Goal: Information Seeking & Learning: Learn about a topic

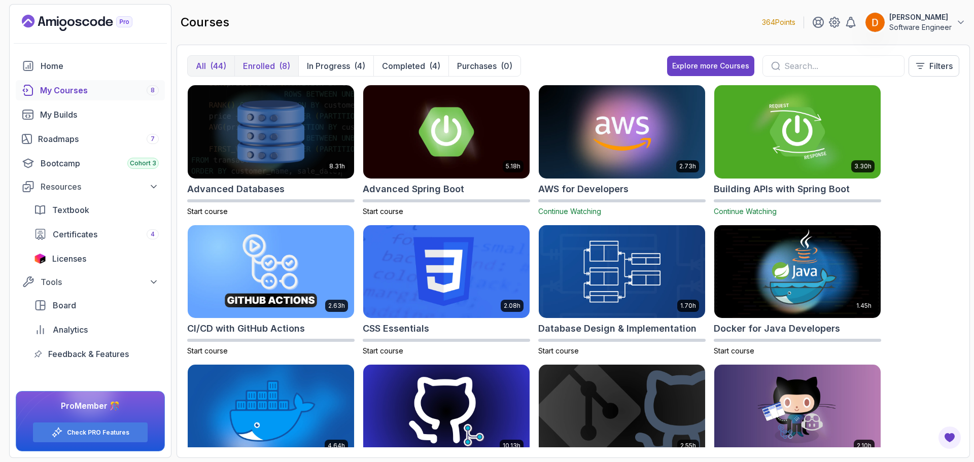
click at [264, 65] on p "Enrolled" at bounding box center [259, 66] width 32 height 12
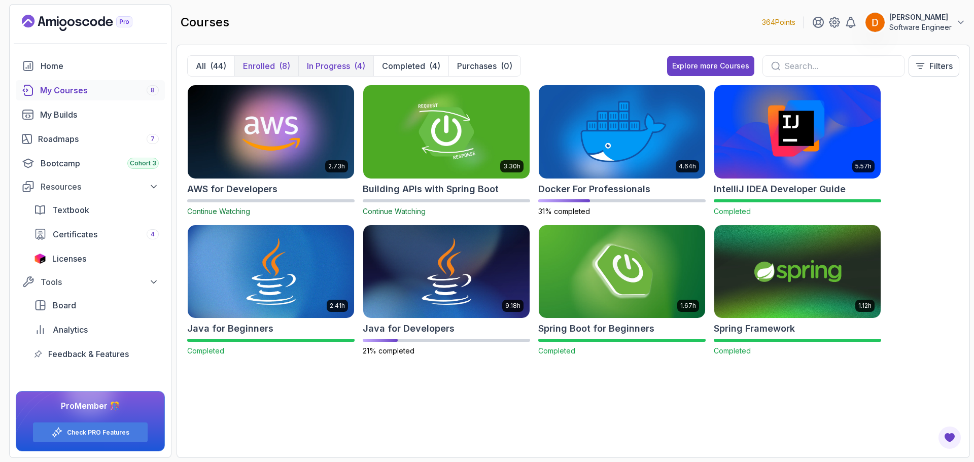
click at [360, 59] on button "In Progress (4)" at bounding box center [335, 66] width 75 height 20
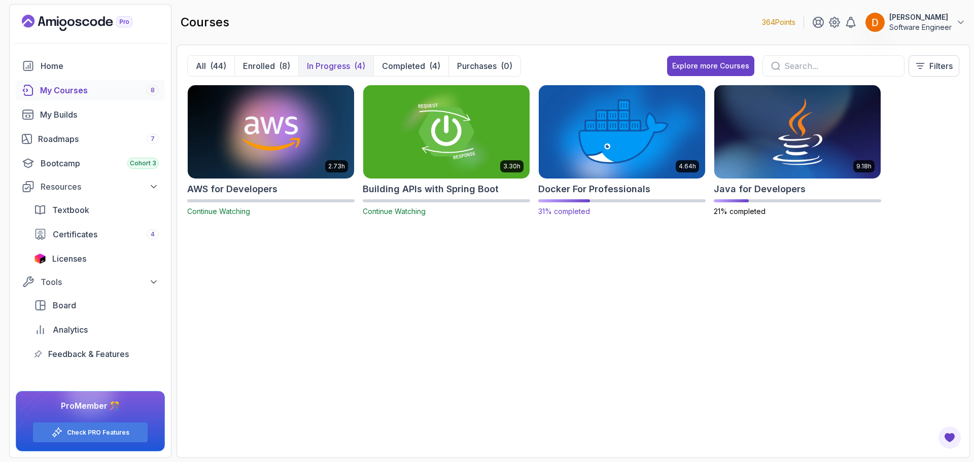
click at [649, 130] on img at bounding box center [621, 132] width 174 height 98
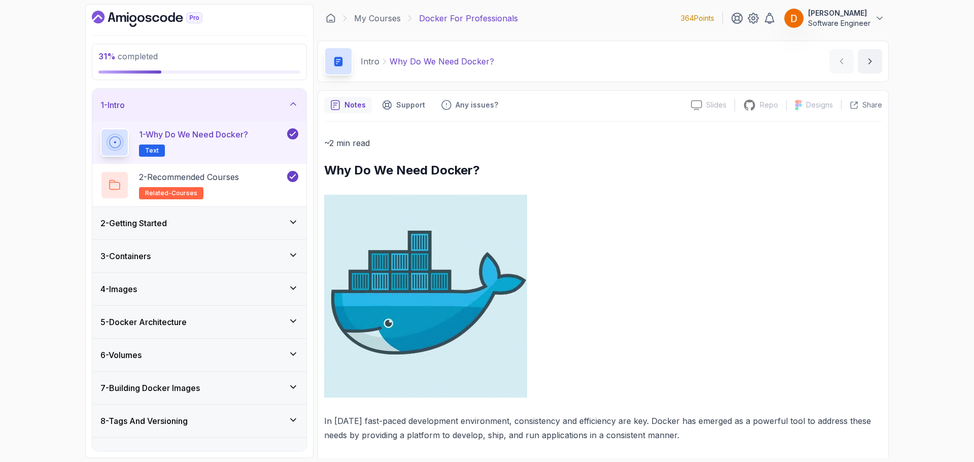
click at [186, 312] on div "5 - Docker Architecture" at bounding box center [199, 322] width 214 height 32
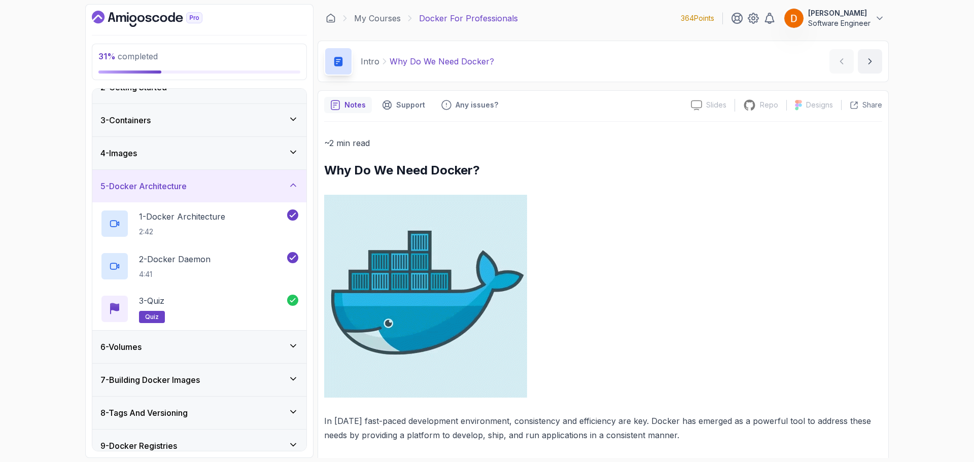
click at [212, 342] on div "6 - Volumes" at bounding box center [199, 347] width 198 height 12
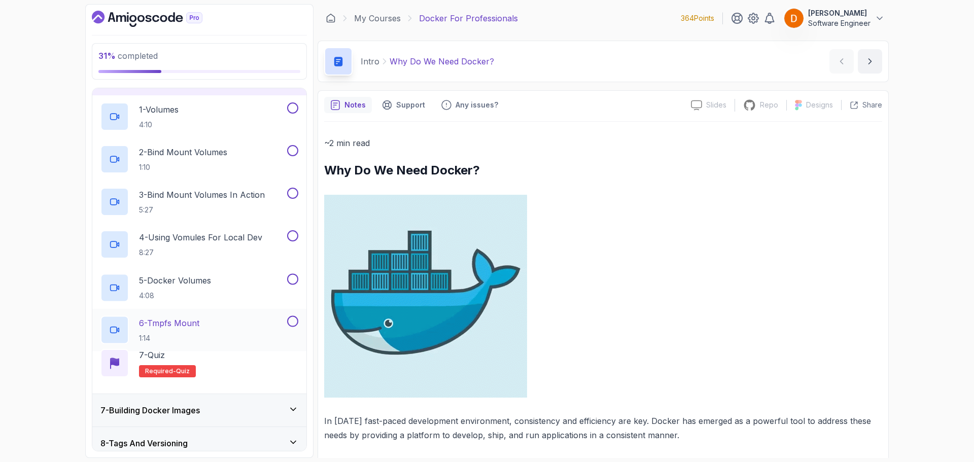
scroll to position [203, 0]
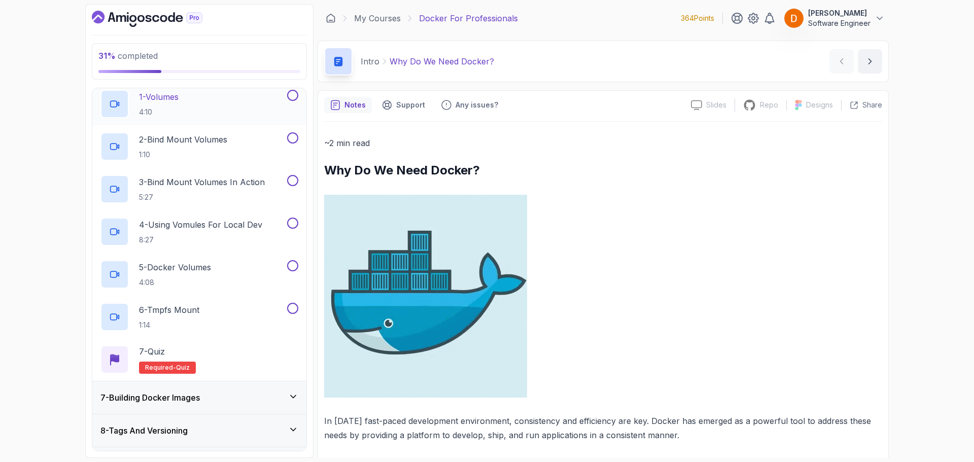
click at [229, 98] on div "1 - Volumes 4:10" at bounding box center [192, 104] width 185 height 28
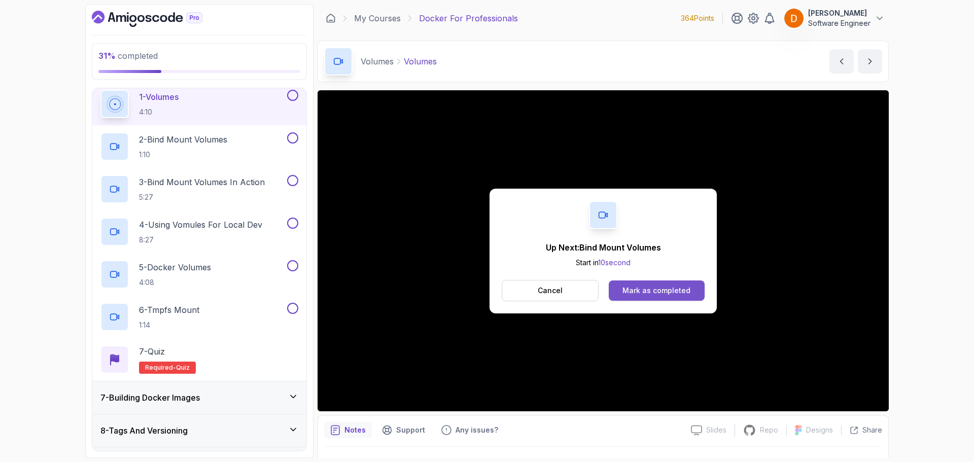
click at [687, 286] on div "Mark as completed" at bounding box center [656, 290] width 68 height 10
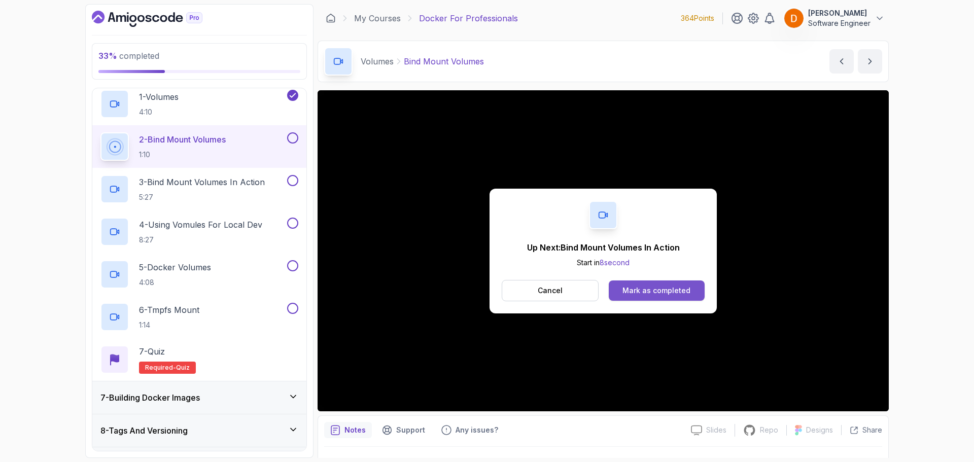
click at [614, 295] on button "Mark as completed" at bounding box center [656, 290] width 96 height 20
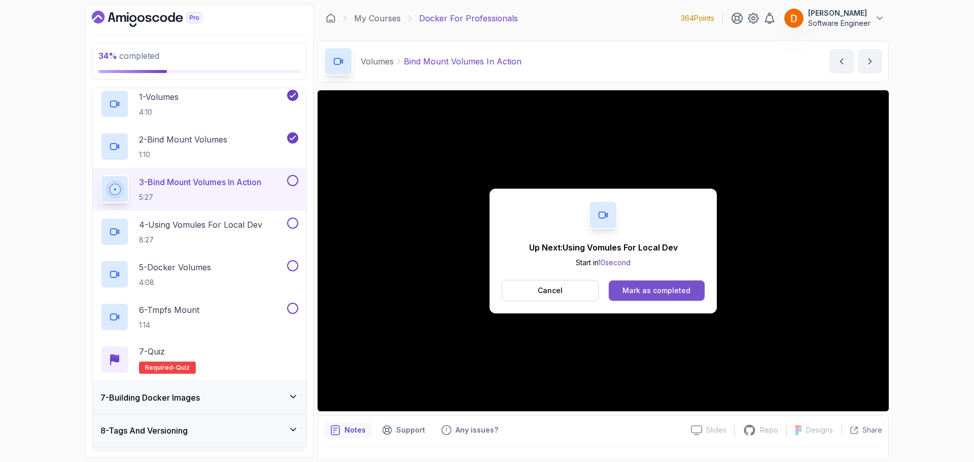
drag, startPoint x: 621, startPoint y: 279, endPoint x: 624, endPoint y: 283, distance: 5.5
click at [623, 282] on div "Up Next: Using Vomules For Local Dev Start in 10 second Cancel Mark as completed" at bounding box center [602, 251] width 227 height 125
click at [633, 293] on div "Mark as completed" at bounding box center [656, 290] width 68 height 10
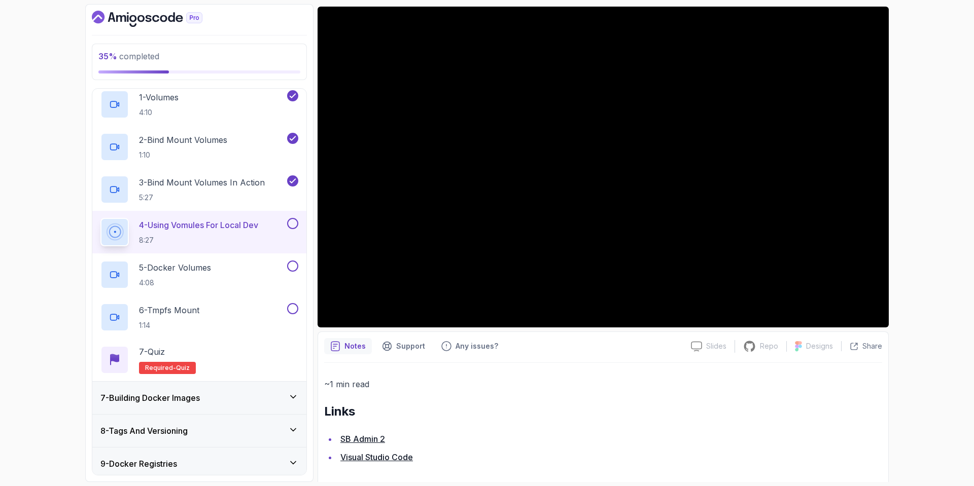
scroll to position [91, 0]
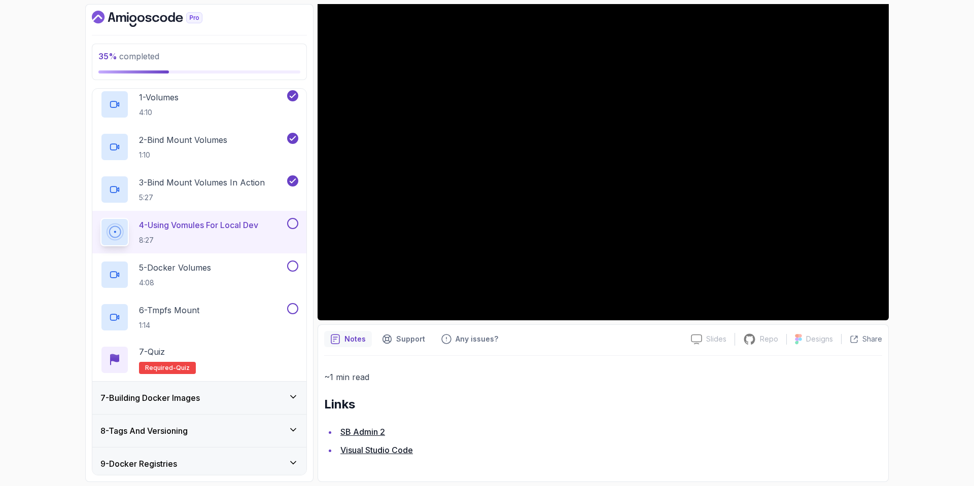
click at [350, 434] on link "SB Admin 2" at bounding box center [362, 432] width 45 height 10
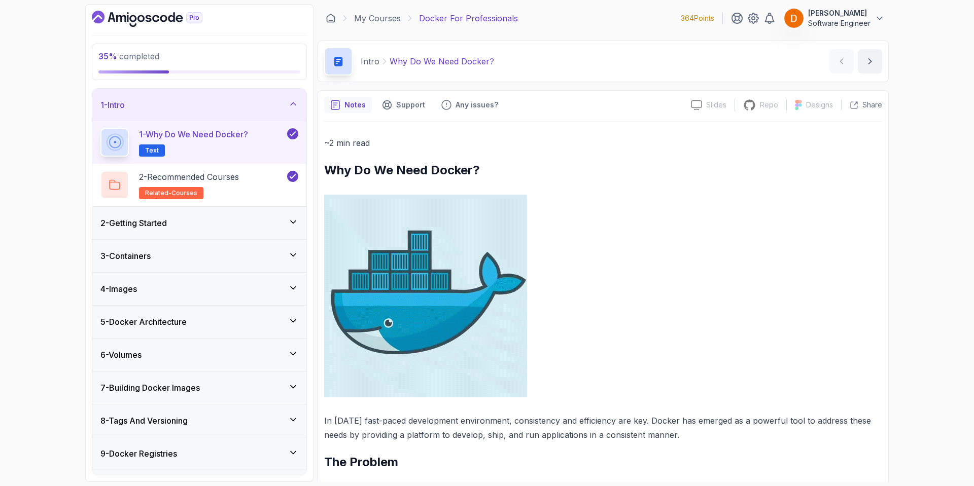
click at [215, 293] on div "4 - Images" at bounding box center [199, 289] width 198 height 12
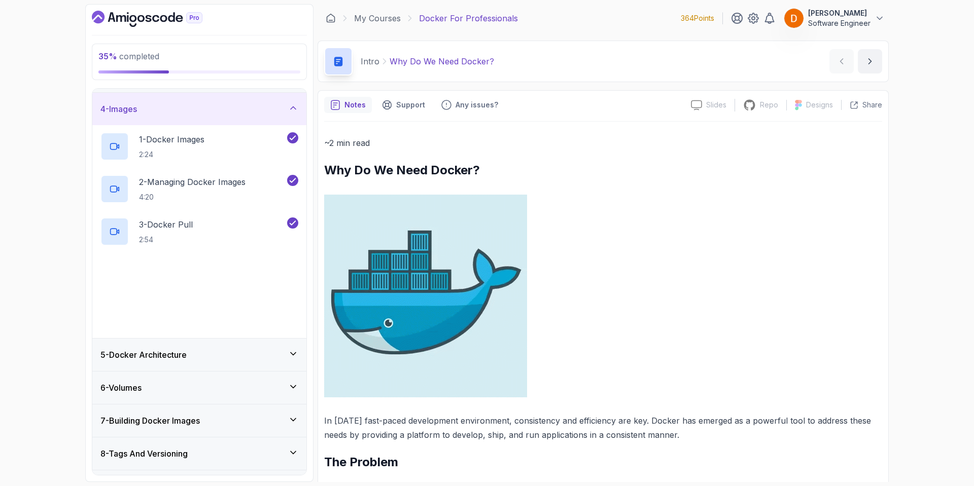
scroll to position [101, 0]
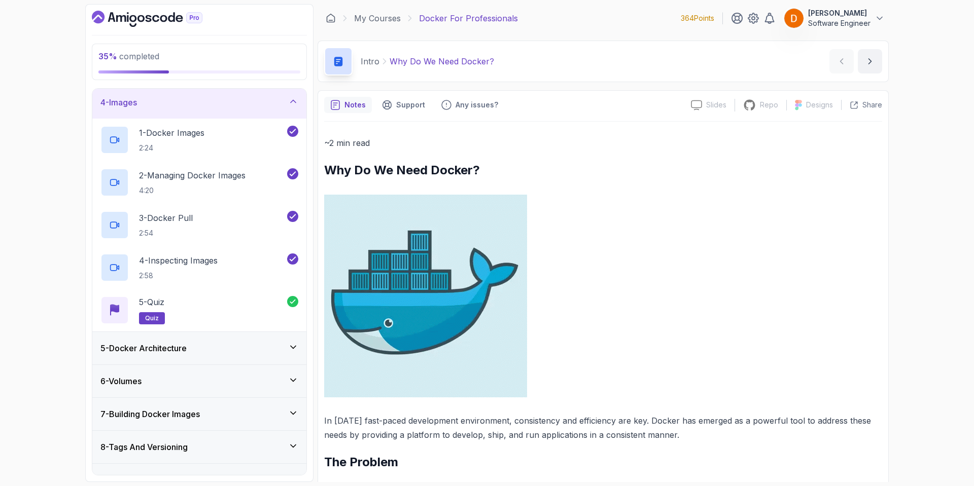
click at [216, 361] on div "5 - Docker Architecture" at bounding box center [199, 348] width 214 height 32
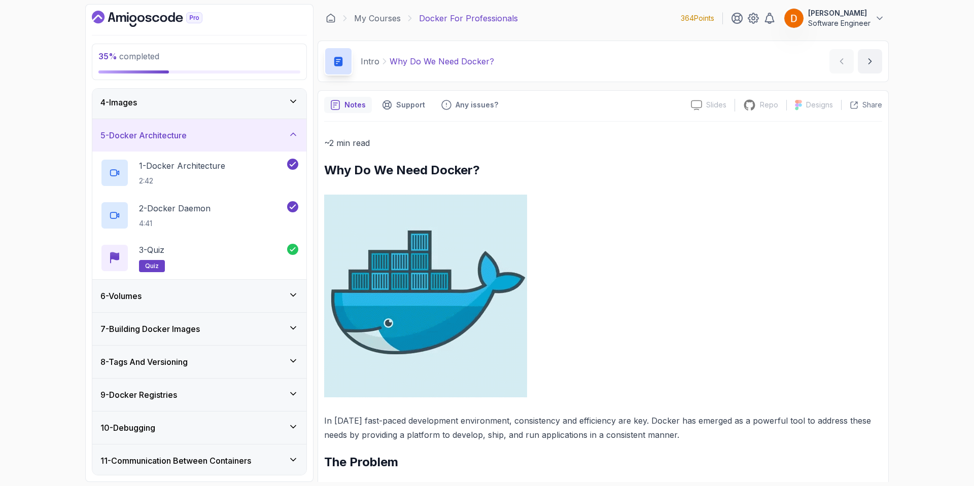
click at [217, 308] on div "6 - Volumes" at bounding box center [199, 296] width 214 height 32
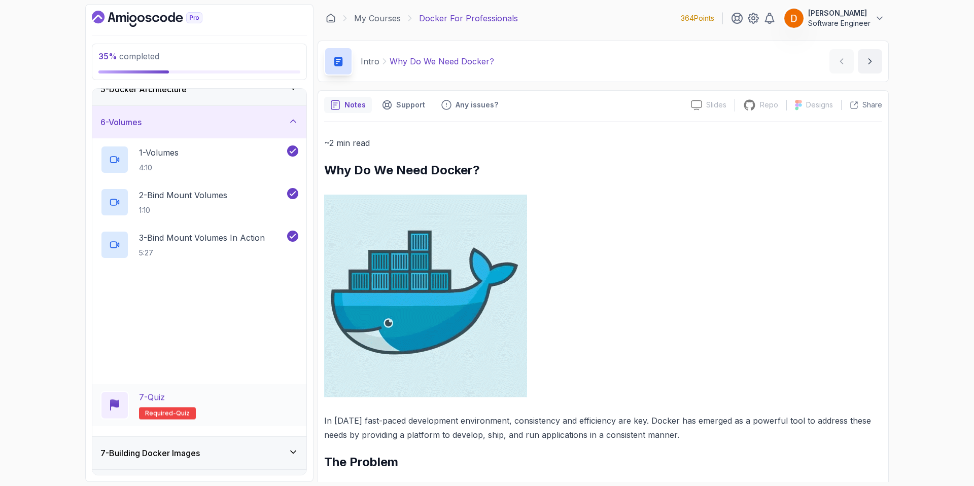
scroll to position [203, 0]
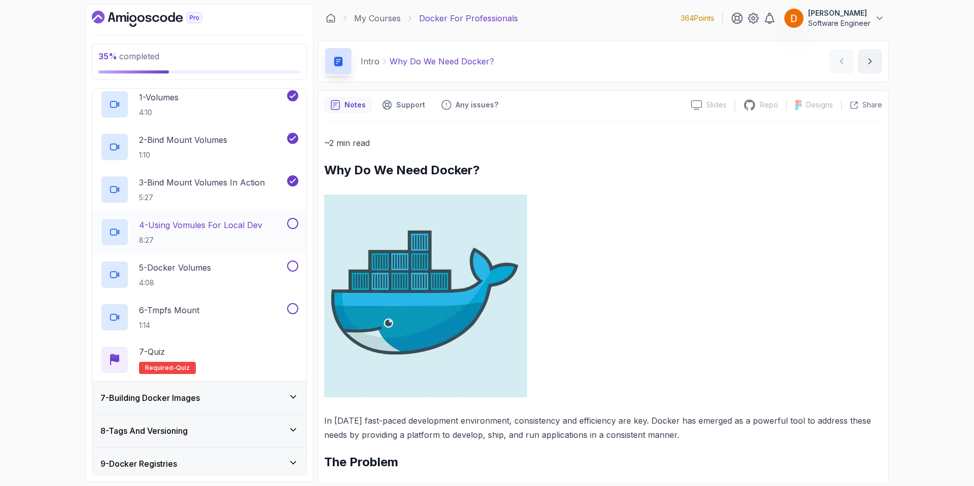
click at [229, 227] on p "4 - Using Vomules For Local Dev" at bounding box center [200, 225] width 123 height 12
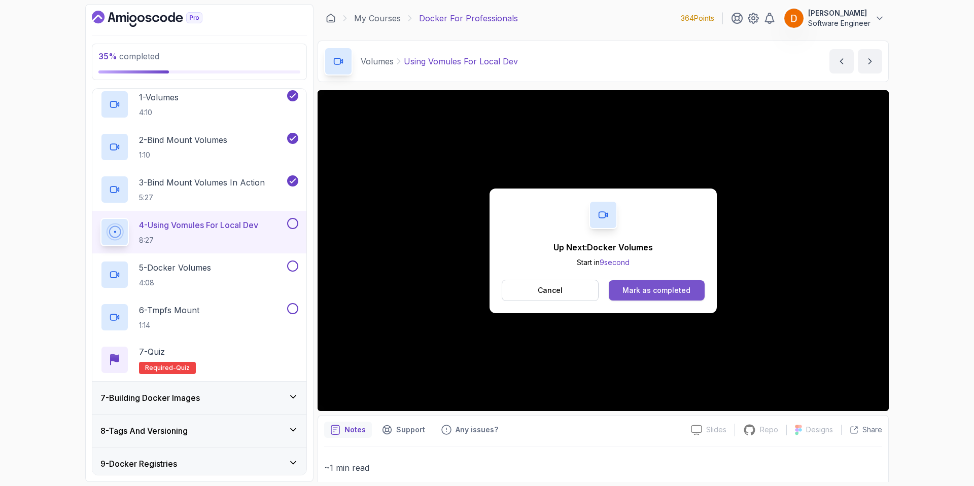
click at [622, 287] on button "Mark as completed" at bounding box center [656, 290] width 96 height 20
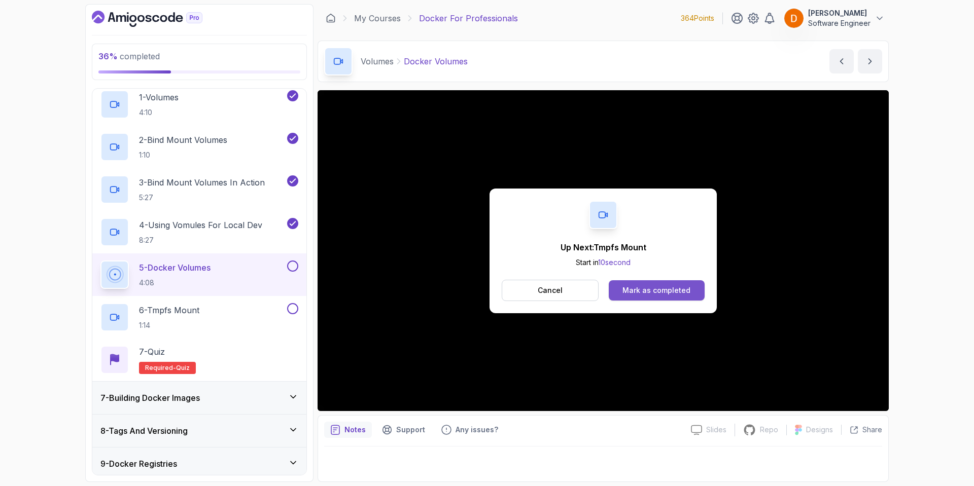
click at [643, 290] on div "Mark as completed" at bounding box center [656, 290] width 68 height 10
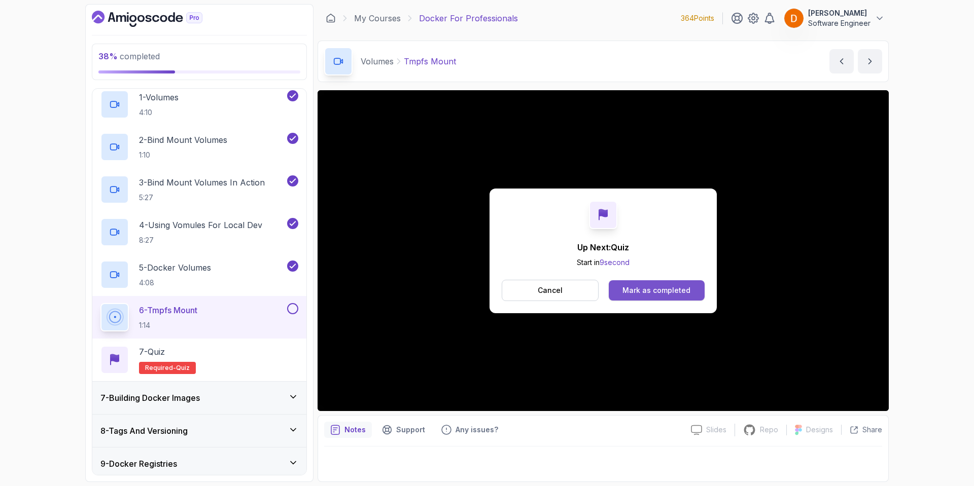
click at [663, 283] on button "Mark as completed" at bounding box center [656, 290] width 96 height 20
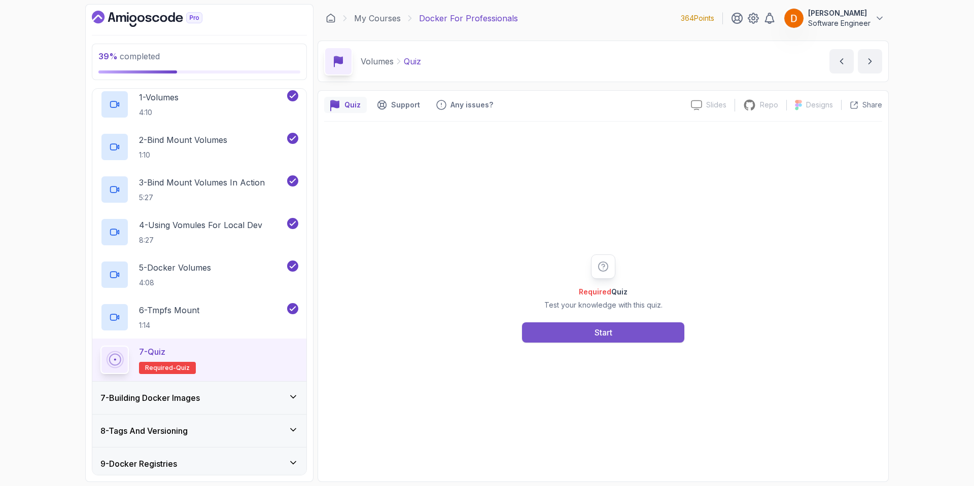
click at [579, 327] on button "Start" at bounding box center [603, 332] width 162 height 20
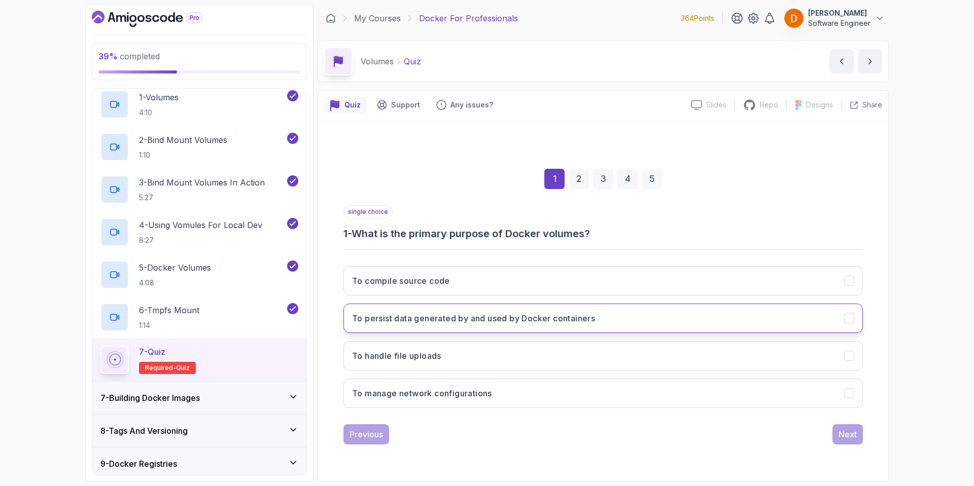
click at [477, 322] on h3 "To persist data generated by and used by Docker containers" at bounding box center [473, 318] width 243 height 12
click at [849, 436] on div "Next" at bounding box center [847, 434] width 18 height 12
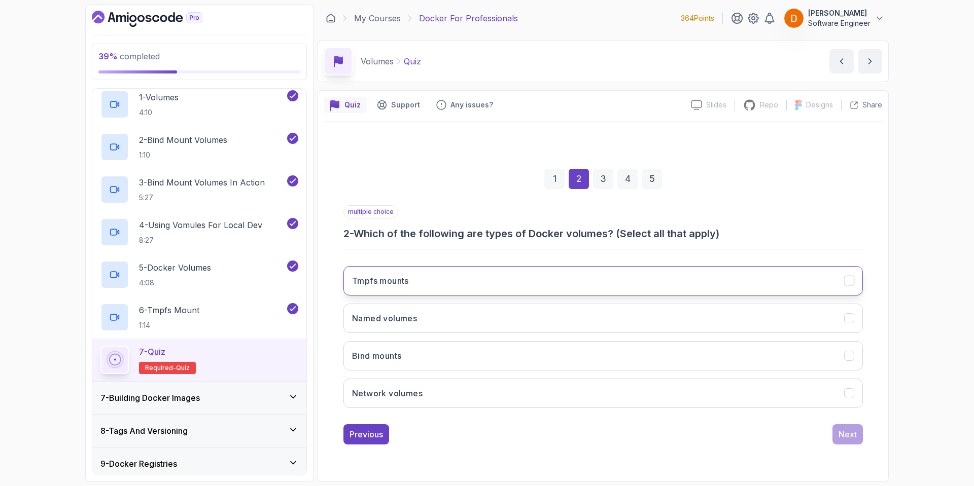
click at [390, 286] on h3 "Tmpfs mounts" at bounding box center [380, 281] width 57 height 12
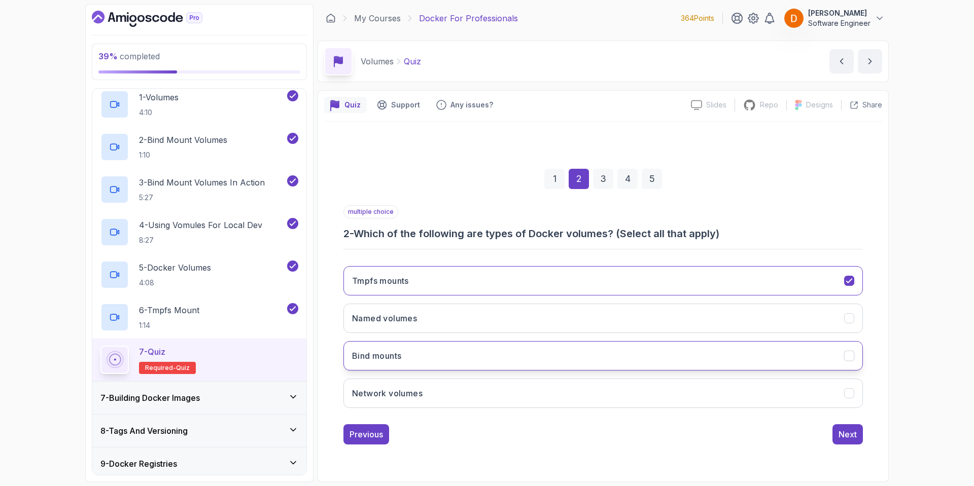
click at [421, 360] on button "Bind mounts" at bounding box center [602, 355] width 519 height 29
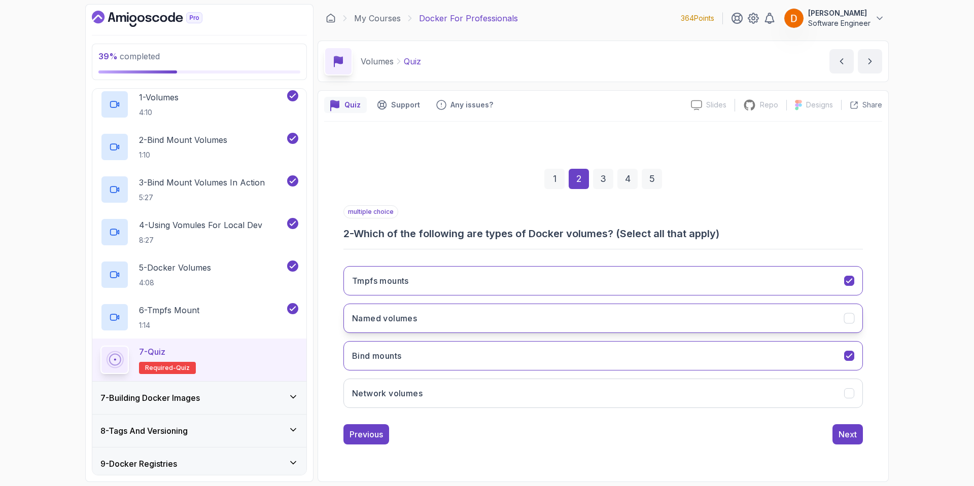
click at [442, 310] on button "Named volumes" at bounding box center [602, 318] width 519 height 29
click at [860, 433] on button "Next" at bounding box center [847, 434] width 30 height 20
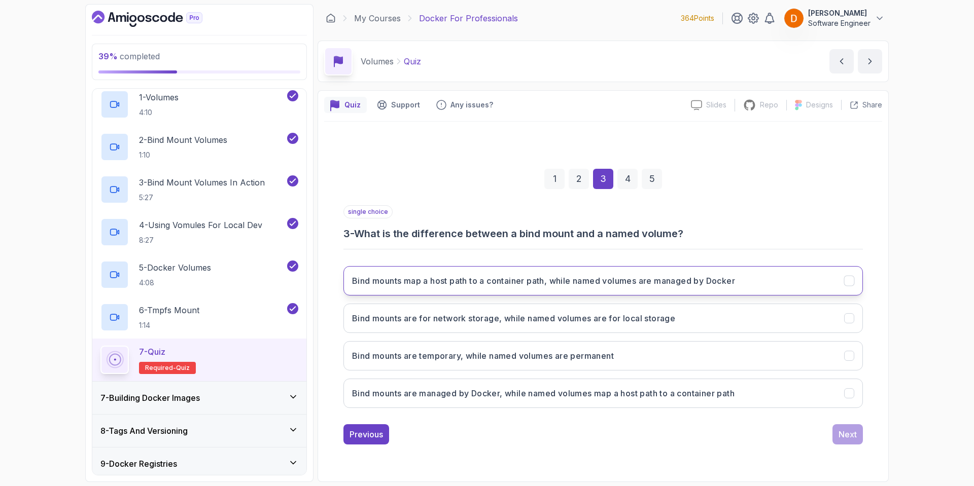
click at [659, 285] on h3 "Bind mounts map a host path to a container path, while named volumes are manage…" at bounding box center [543, 281] width 383 height 12
click at [846, 435] on div "Next" at bounding box center [847, 434] width 18 height 12
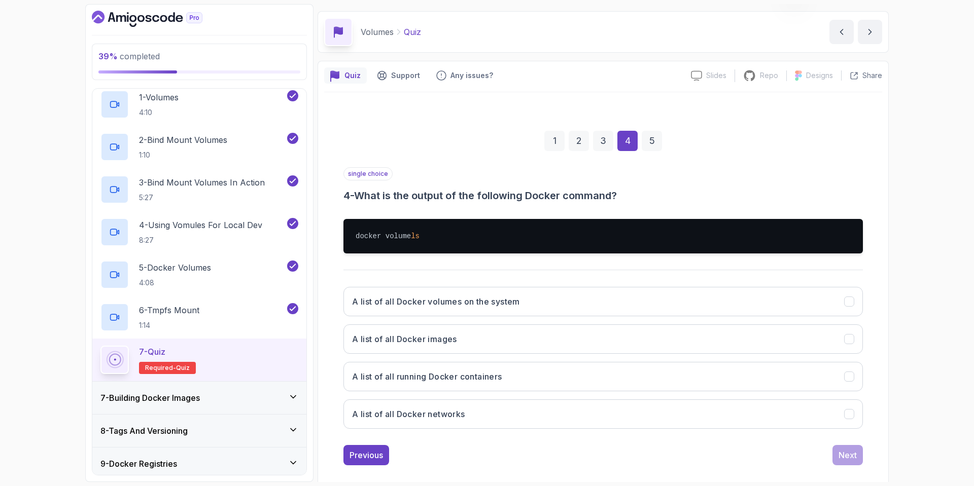
scroll to position [42, 0]
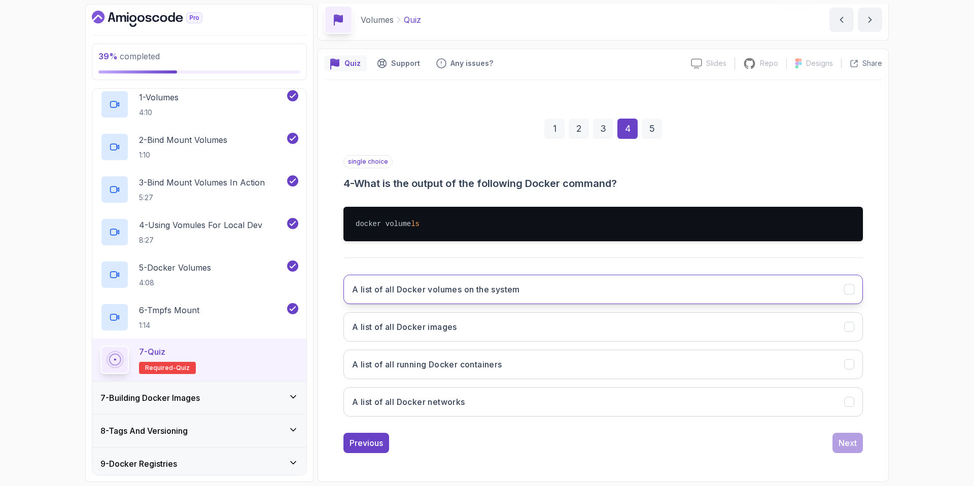
click at [477, 293] on h3 "A list of all Docker volumes on the system" at bounding box center [436, 289] width 168 height 12
click at [854, 447] on div "Next" at bounding box center [847, 443] width 18 height 12
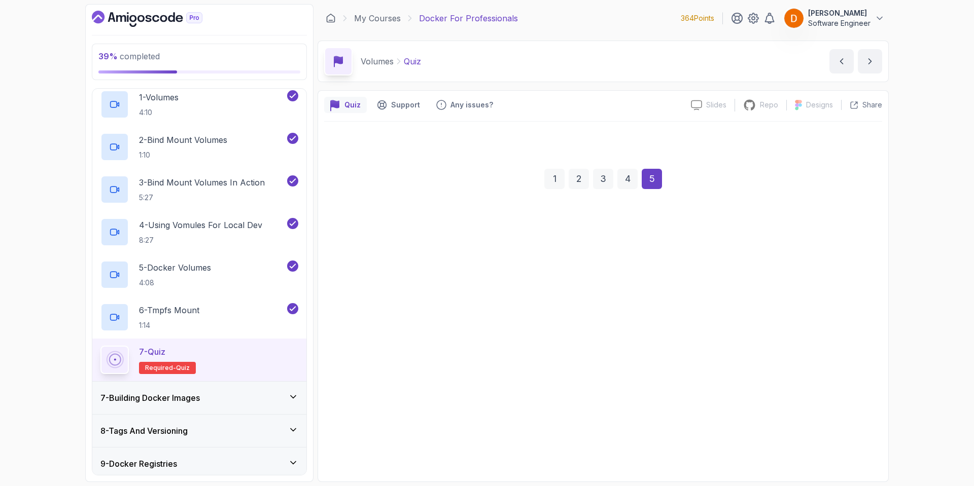
scroll to position [0, 0]
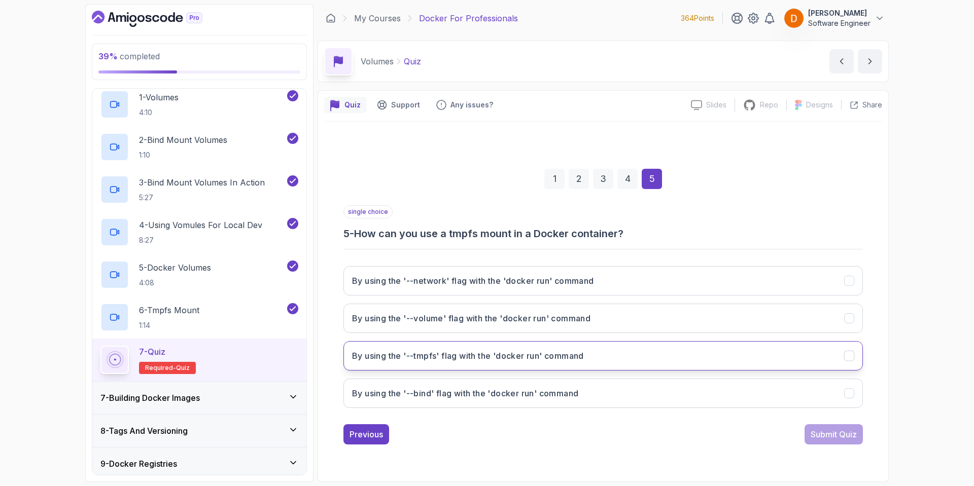
click at [505, 355] on h3 "By using the '--tmpfs' flag with the 'docker run' command" at bounding box center [468, 356] width 232 height 12
click at [820, 436] on div "Submit Quiz" at bounding box center [833, 434] width 46 height 12
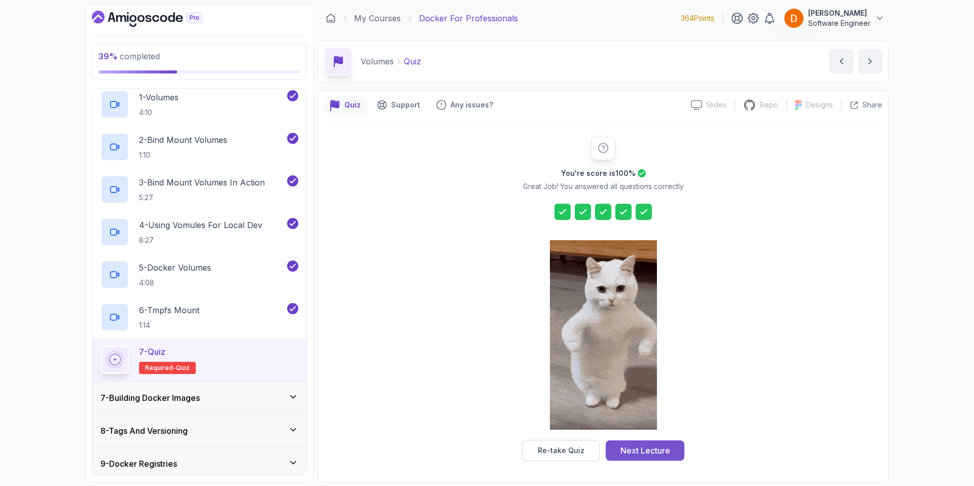
click at [630, 450] on div "Next Lecture" at bounding box center [645, 451] width 50 height 12
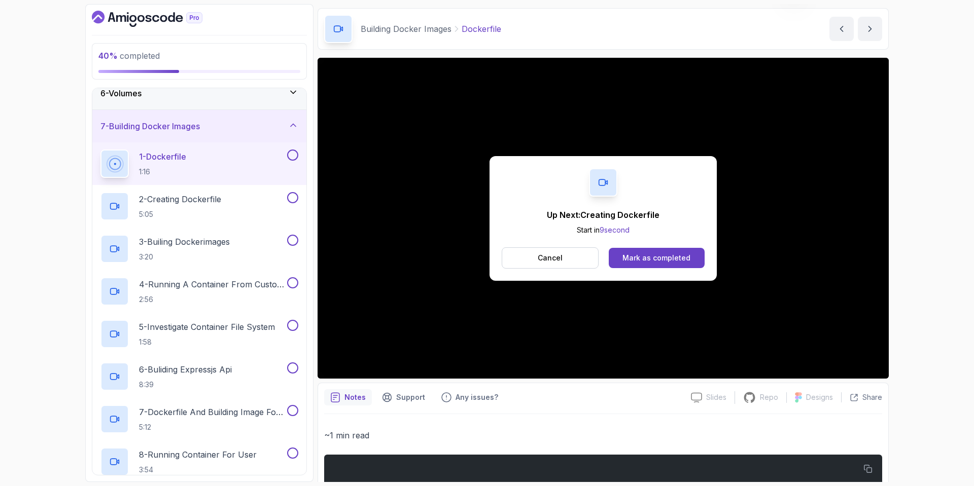
scroll to position [94, 0]
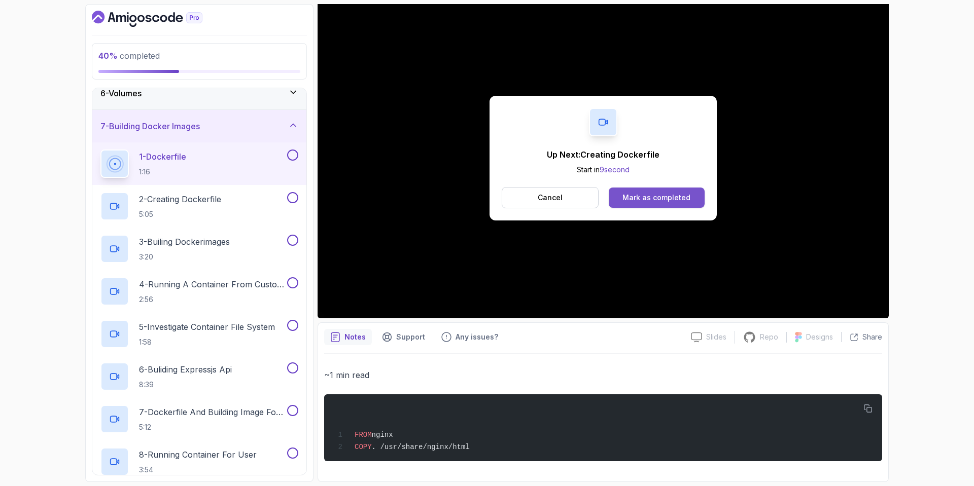
click at [631, 197] on div "Mark as completed" at bounding box center [656, 198] width 68 height 10
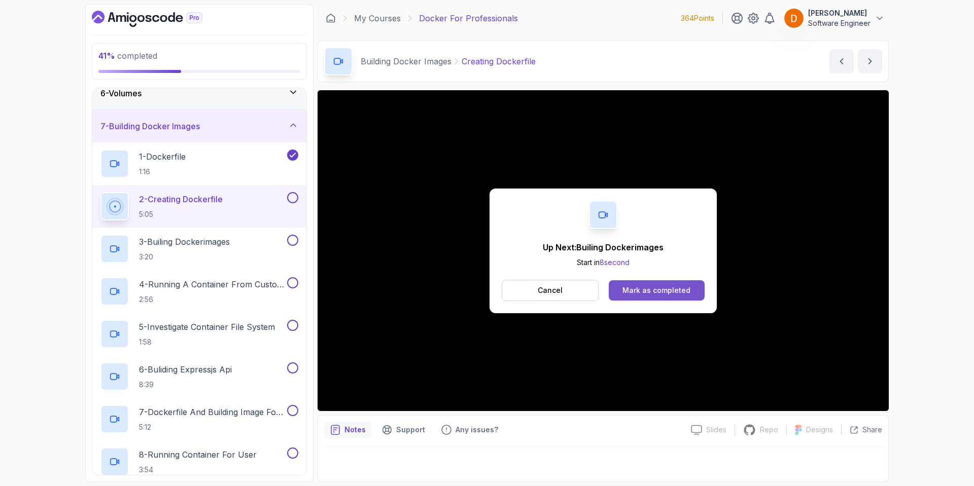
click at [661, 287] on div "Mark as completed" at bounding box center [656, 290] width 68 height 10
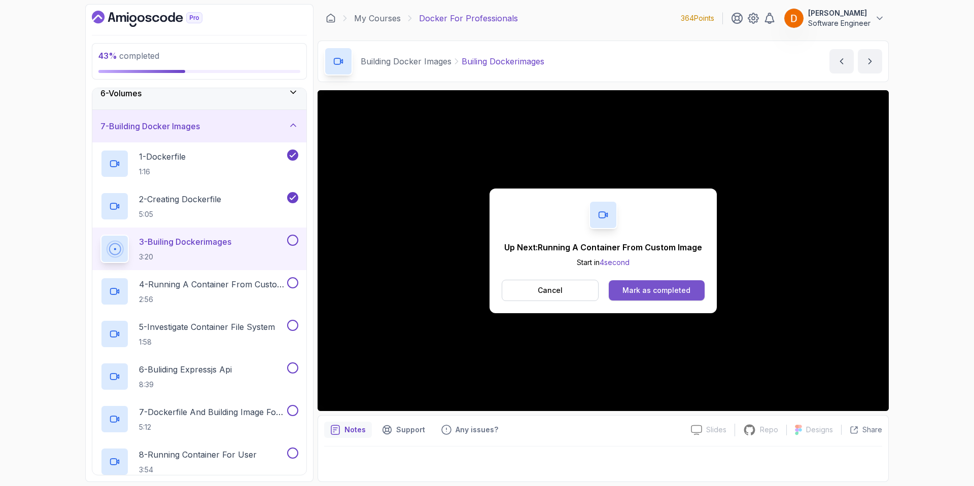
click at [663, 295] on div "Mark as completed" at bounding box center [656, 290] width 68 height 10
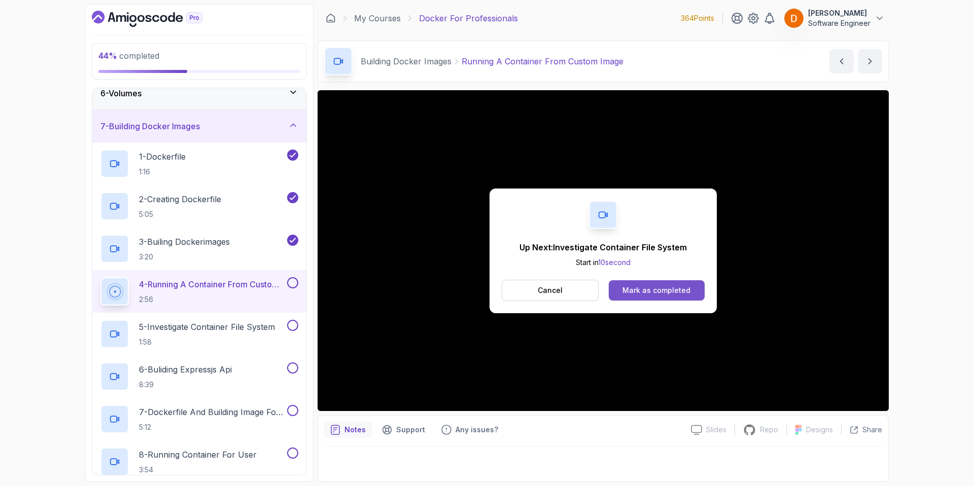
click at [620, 286] on button "Mark as completed" at bounding box center [656, 290] width 96 height 20
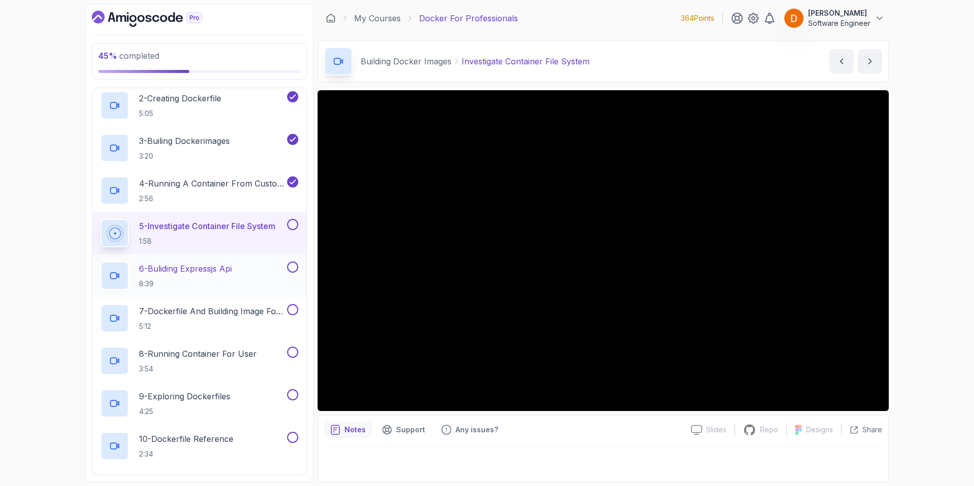
scroll to position [277, 0]
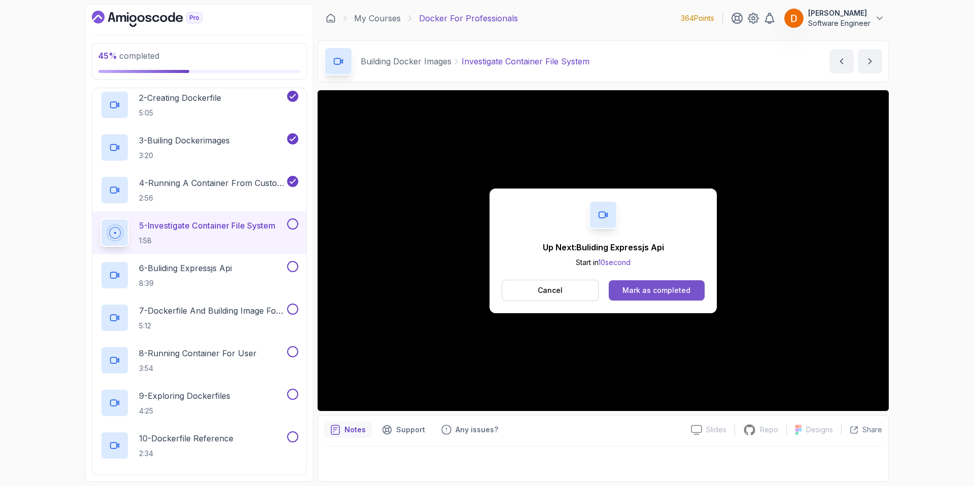
click at [643, 292] on div "Mark as completed" at bounding box center [656, 290] width 68 height 10
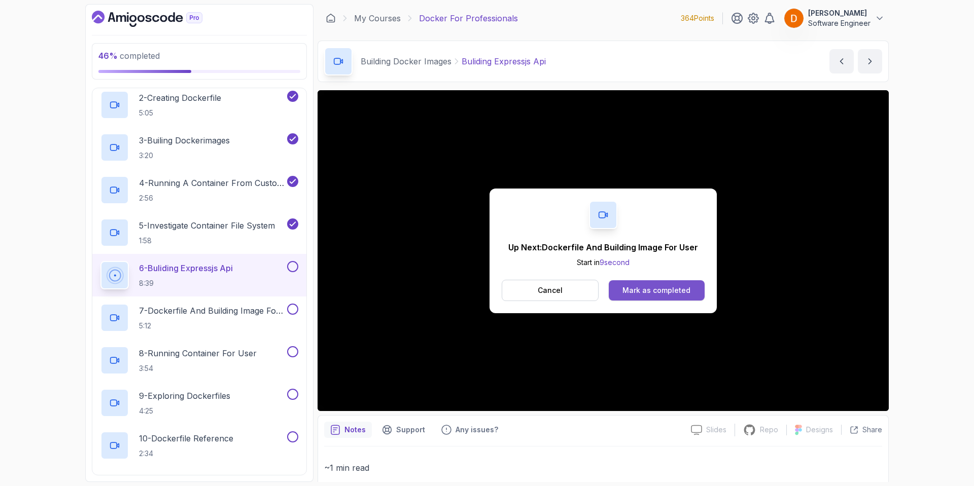
click at [651, 289] on div "Mark as completed" at bounding box center [656, 290] width 68 height 10
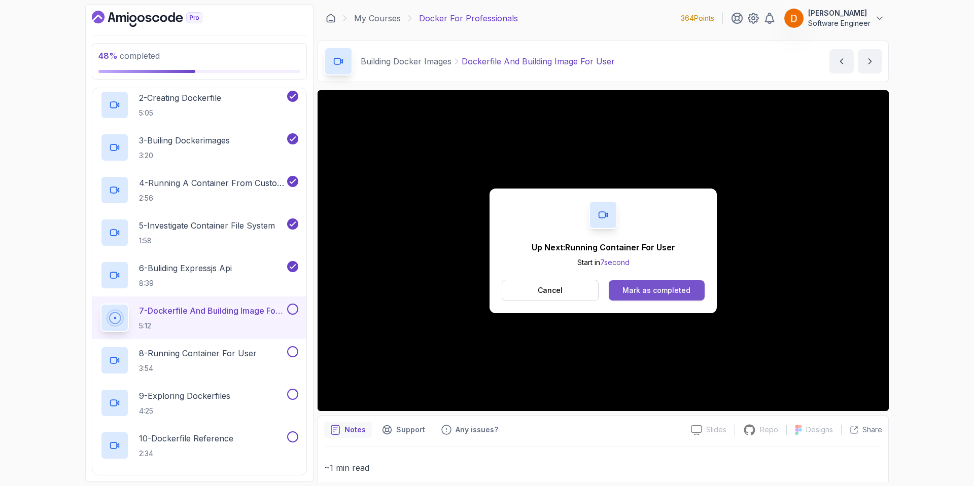
click at [666, 285] on div "Mark as completed" at bounding box center [656, 290] width 68 height 10
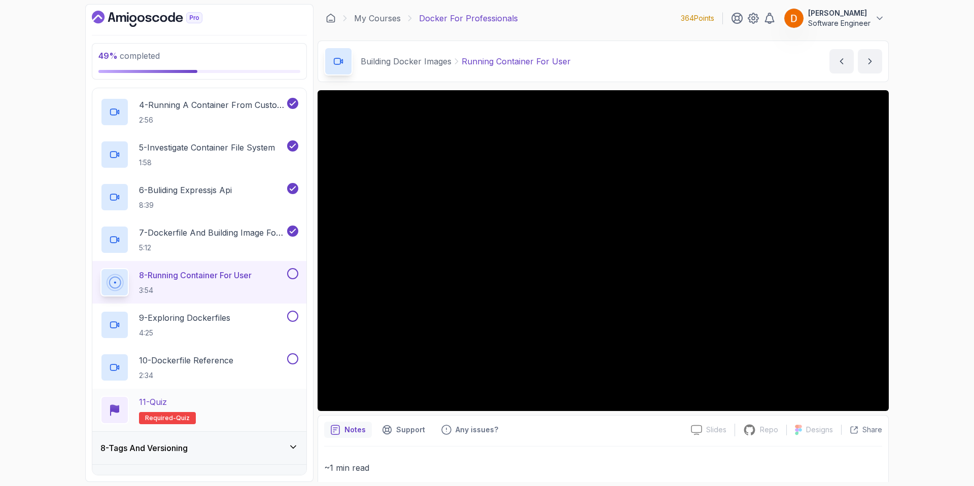
scroll to position [379, 0]
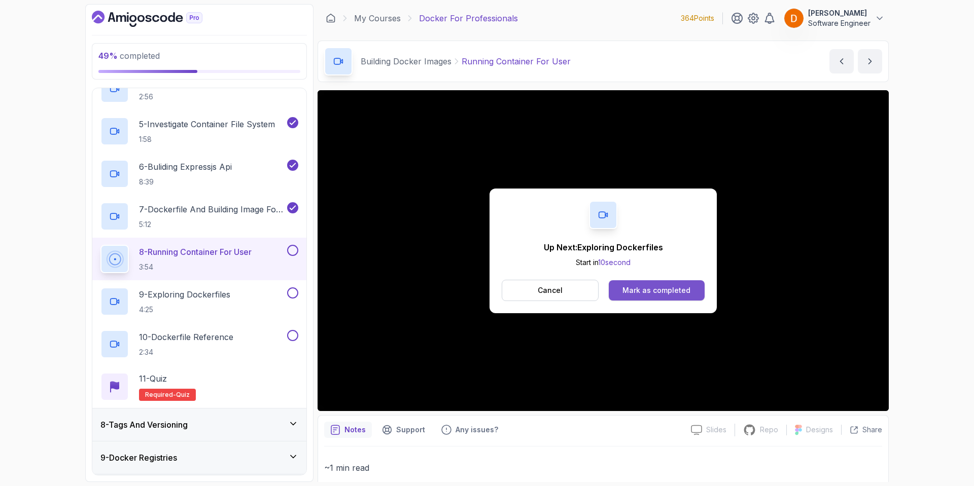
click at [640, 296] on button "Mark as completed" at bounding box center [656, 290] width 96 height 20
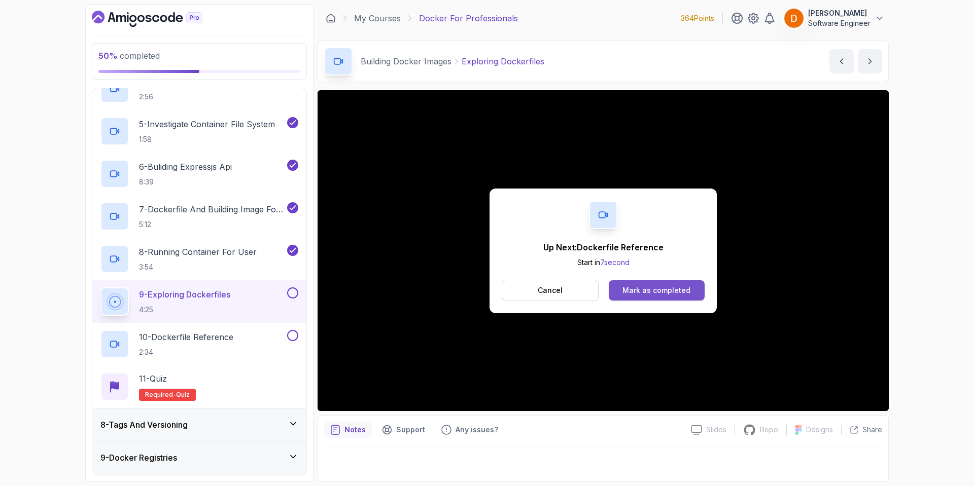
click at [649, 285] on div "Mark as completed" at bounding box center [656, 290] width 68 height 10
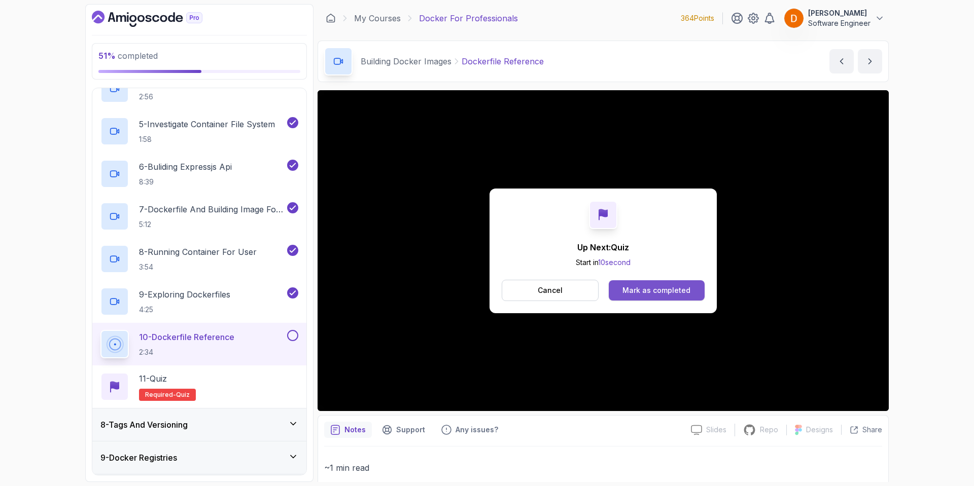
click at [648, 294] on div "Mark as completed" at bounding box center [656, 290] width 68 height 10
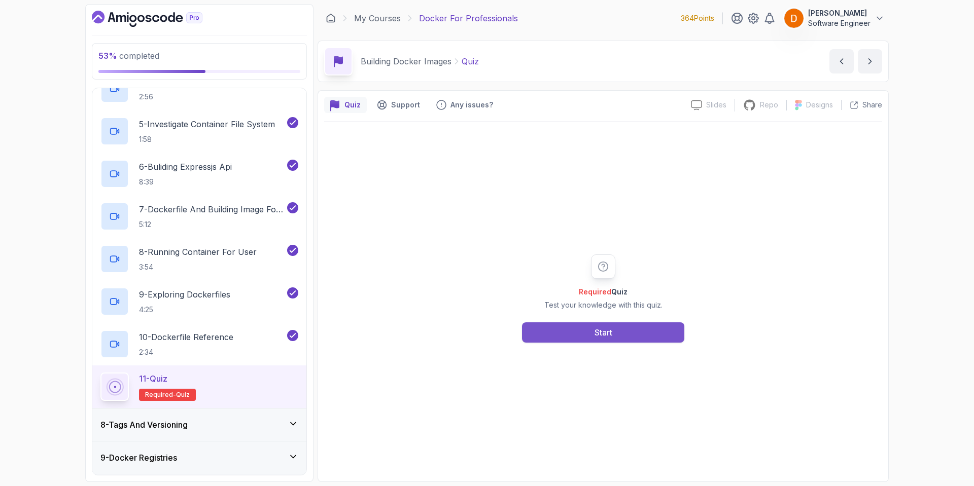
click at [623, 326] on button "Start" at bounding box center [603, 332] width 162 height 20
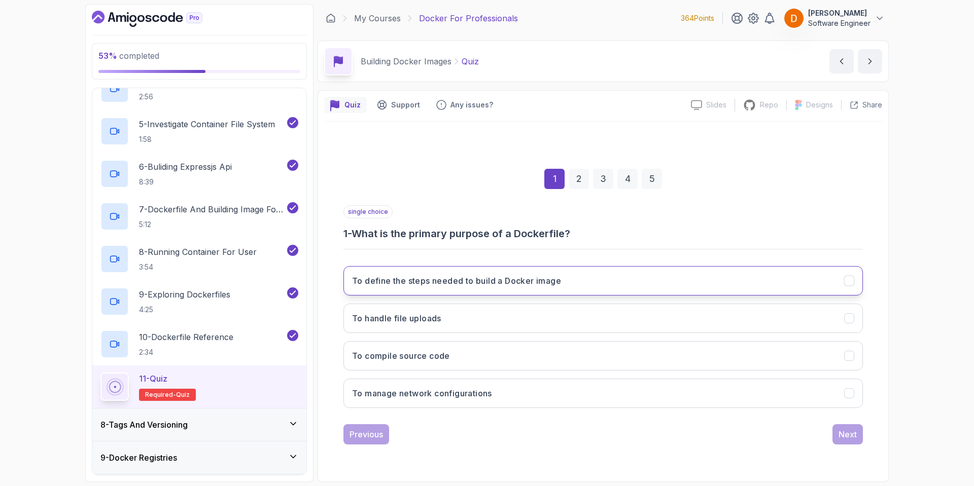
click at [557, 282] on h3 "To define the steps needed to build a Docker image" at bounding box center [456, 281] width 209 height 12
click at [842, 435] on div "Next" at bounding box center [847, 434] width 18 height 12
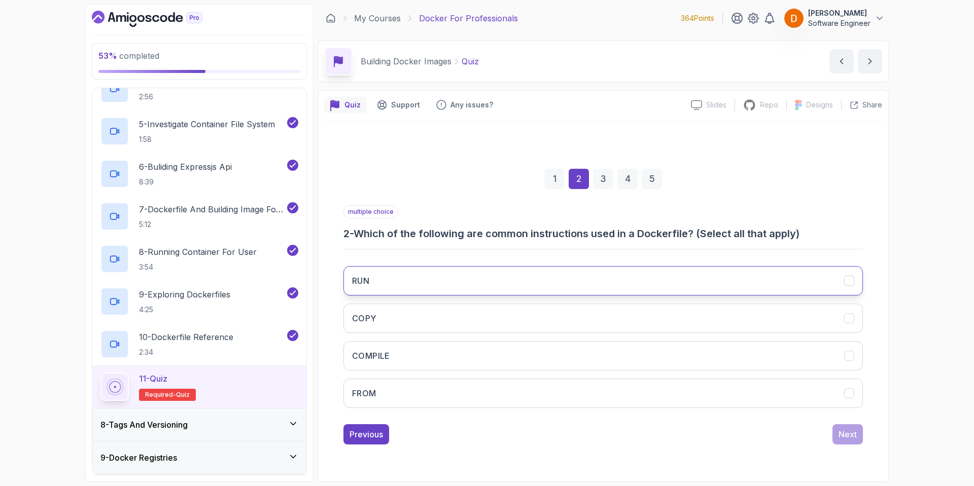
click at [407, 276] on button "RUN" at bounding box center [602, 280] width 519 height 29
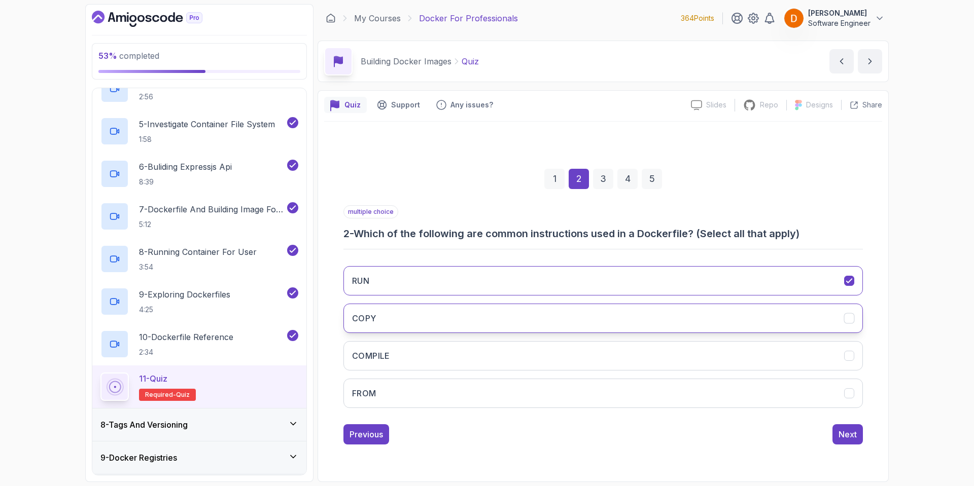
click at [403, 322] on button "COPY" at bounding box center [602, 318] width 519 height 29
click at [393, 395] on button "FROM" at bounding box center [602, 393] width 519 height 29
click at [836, 437] on button "Next" at bounding box center [847, 434] width 30 height 20
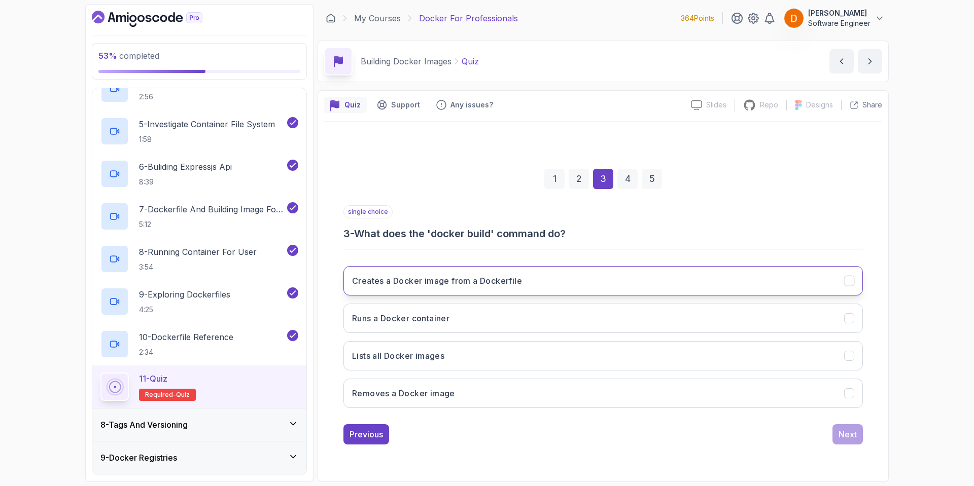
click at [475, 285] on h3 "Creates a Docker image from a Dockerfile" at bounding box center [437, 281] width 170 height 12
click at [841, 438] on div "Next" at bounding box center [847, 434] width 18 height 12
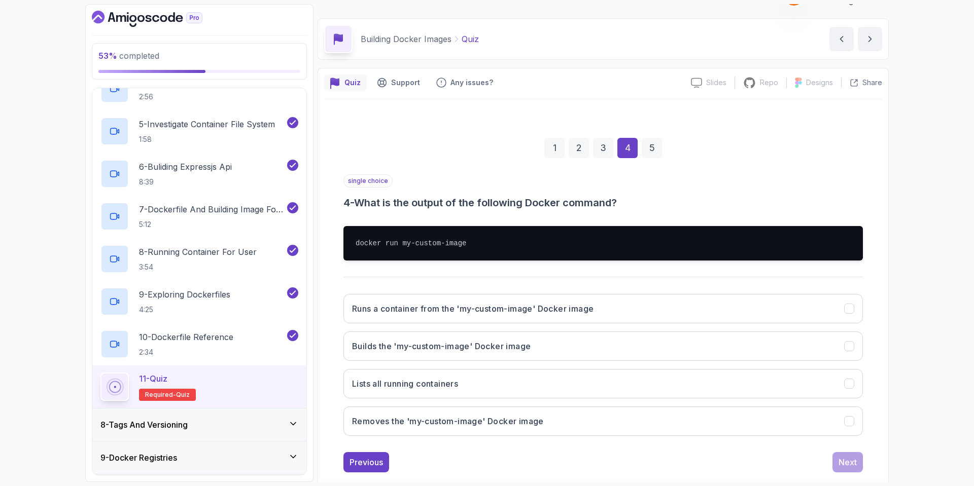
scroll to position [42, 0]
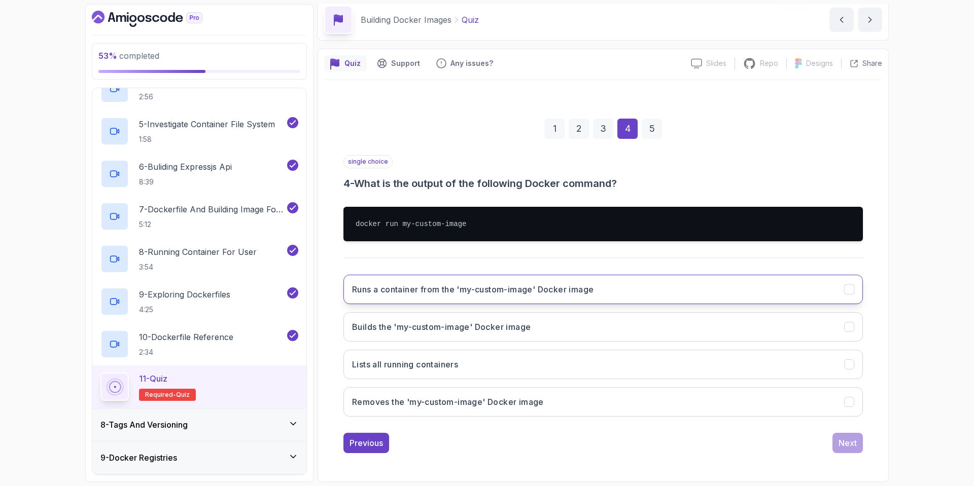
click at [472, 292] on h3 "Runs a container from the 'my-custom-image' Docker image" at bounding box center [472, 289] width 241 height 12
click at [846, 450] on button "Next" at bounding box center [847, 443] width 30 height 20
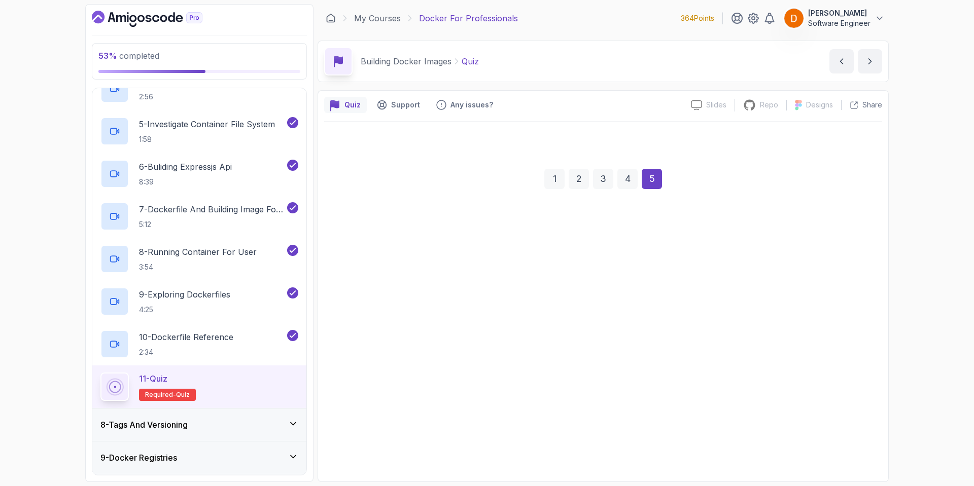
scroll to position [0, 0]
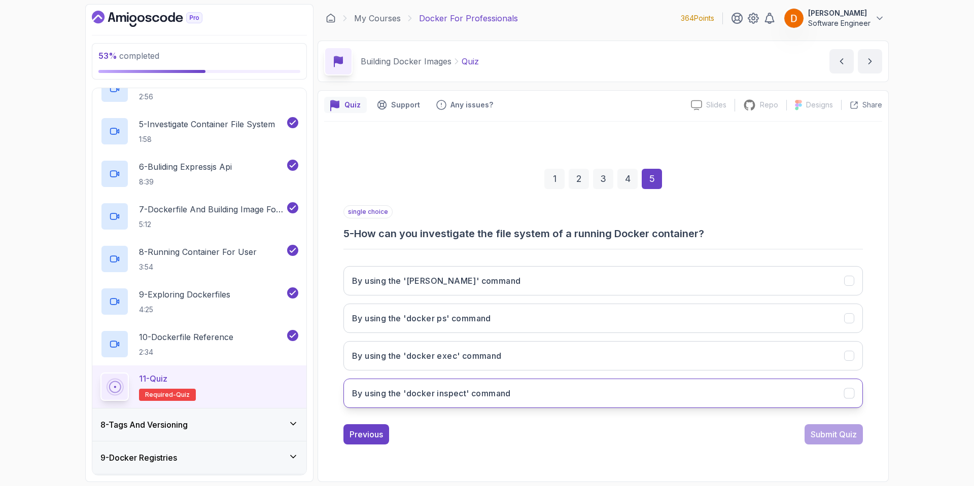
click at [441, 393] on h3 "By using the 'docker inspect' command" at bounding box center [431, 393] width 159 height 12
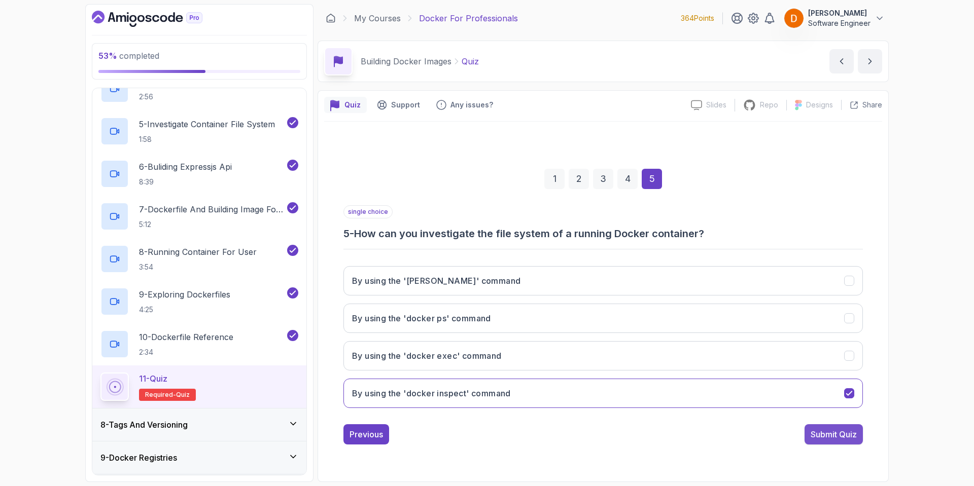
click at [825, 435] on div "Submit Quiz" at bounding box center [833, 434] width 46 height 12
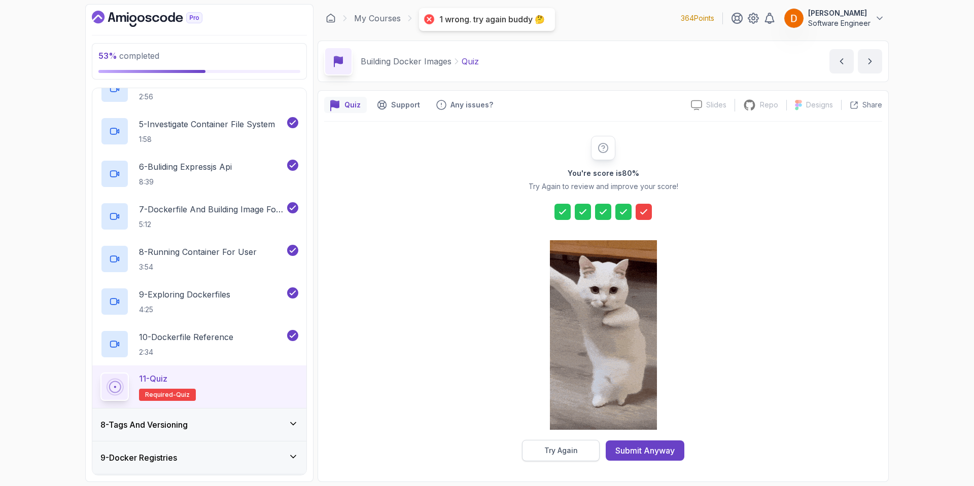
click at [561, 450] on div "Try Again" at bounding box center [560, 451] width 33 height 10
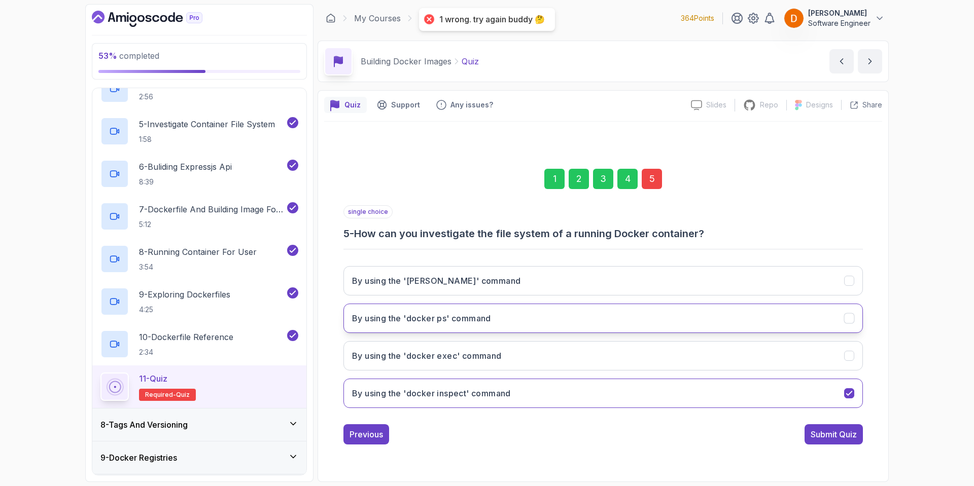
click at [453, 312] on button "By using the 'docker ps' command" at bounding box center [602, 318] width 519 height 29
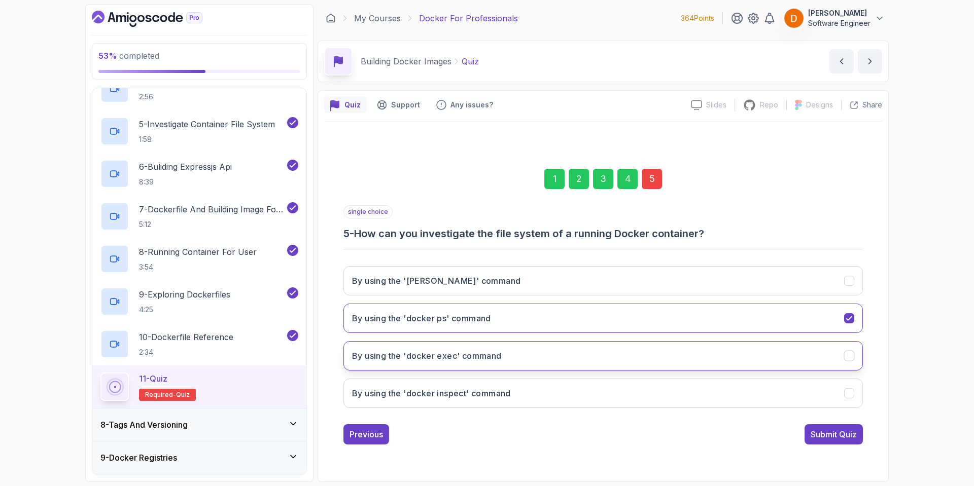
click at [480, 348] on button "By using the 'docker exec' command" at bounding box center [602, 355] width 519 height 29
click at [831, 435] on div "Submit Quiz" at bounding box center [833, 434] width 46 height 12
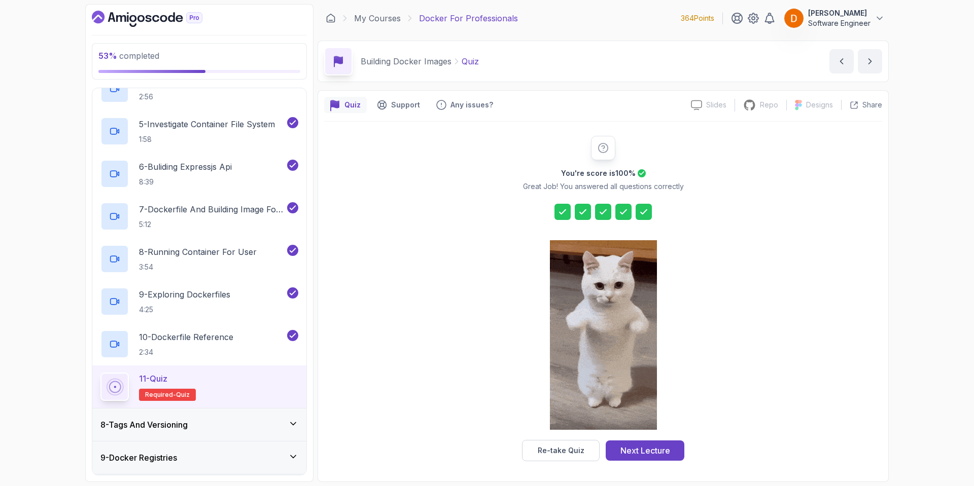
click at [621, 450] on div "Next Lecture" at bounding box center [645, 451] width 50 height 12
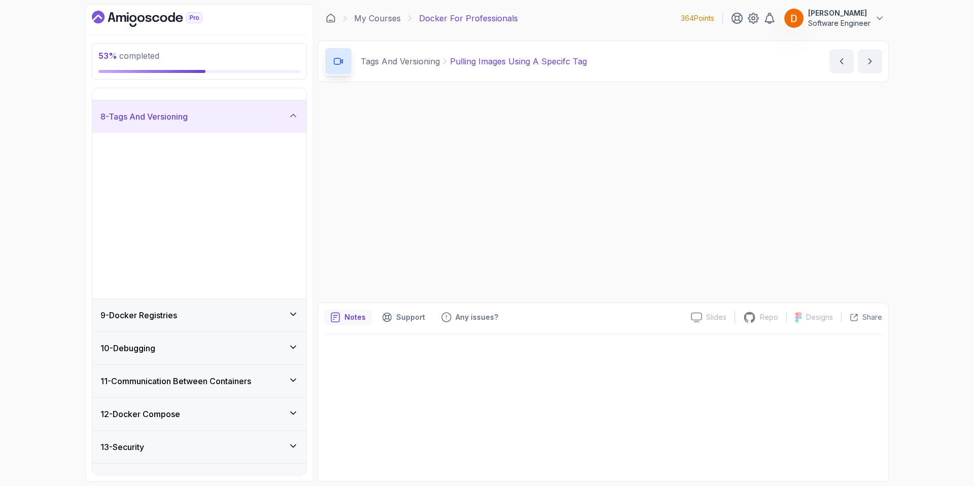
scroll to position [75, 0]
